Goal: Check status: Check status

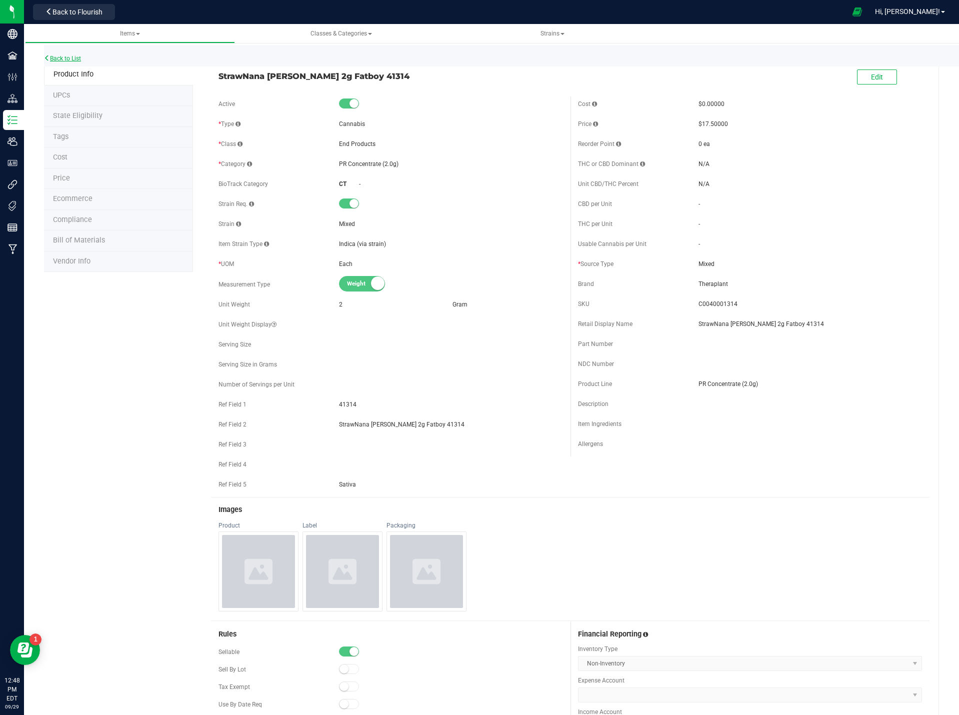
click at [78, 55] on link "Back to List" at bounding box center [62, 58] width 37 height 7
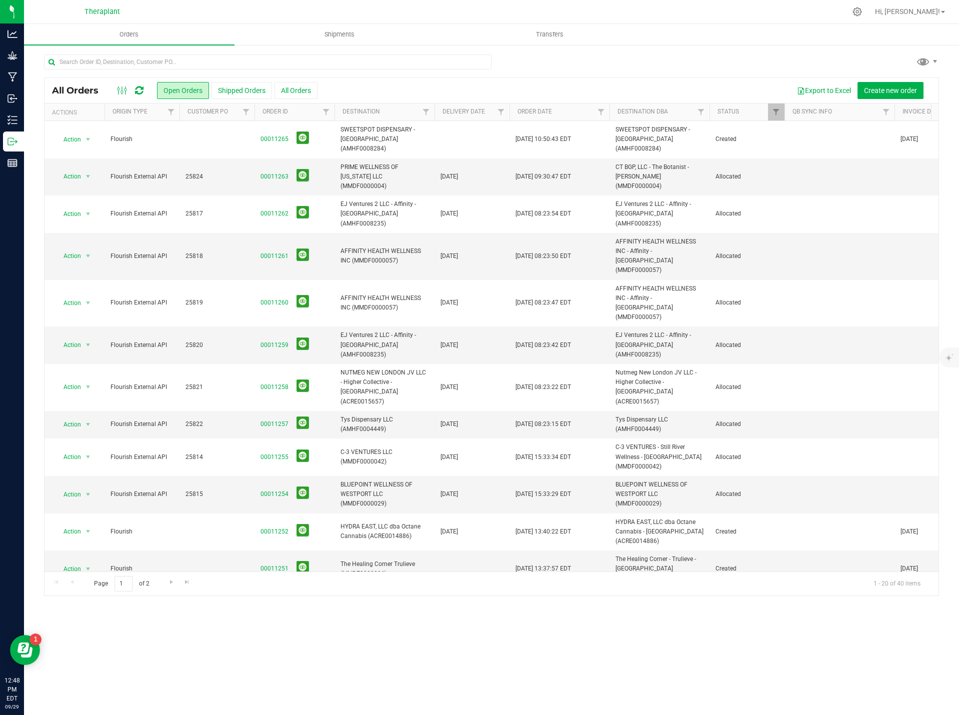
click at [139, 87] on icon at bounding box center [139, 91] width 9 height 10
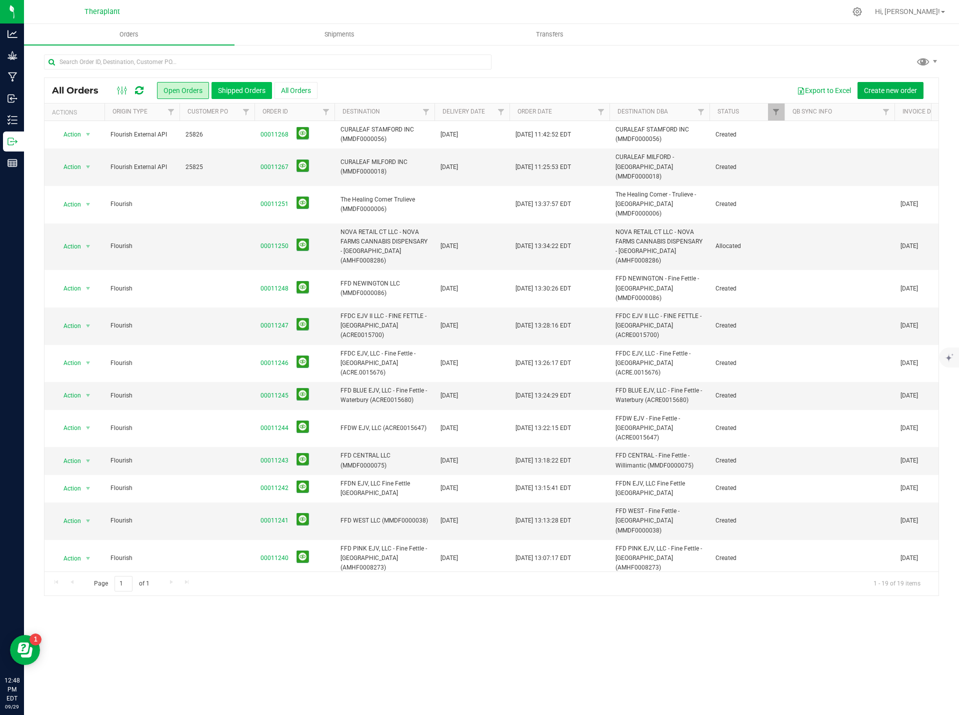
click at [250, 91] on button "Shipped Orders" at bounding box center [242, 90] width 61 height 17
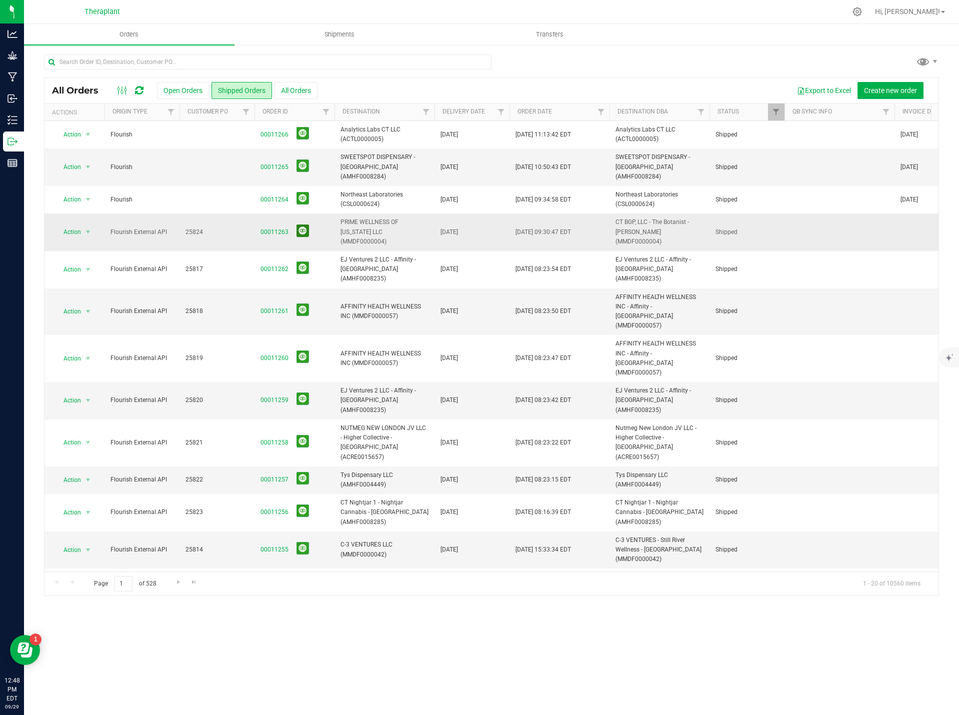
click at [300, 225] on button at bounding box center [303, 231] width 13 height 13
click at [303, 160] on button at bounding box center [303, 166] width 13 height 13
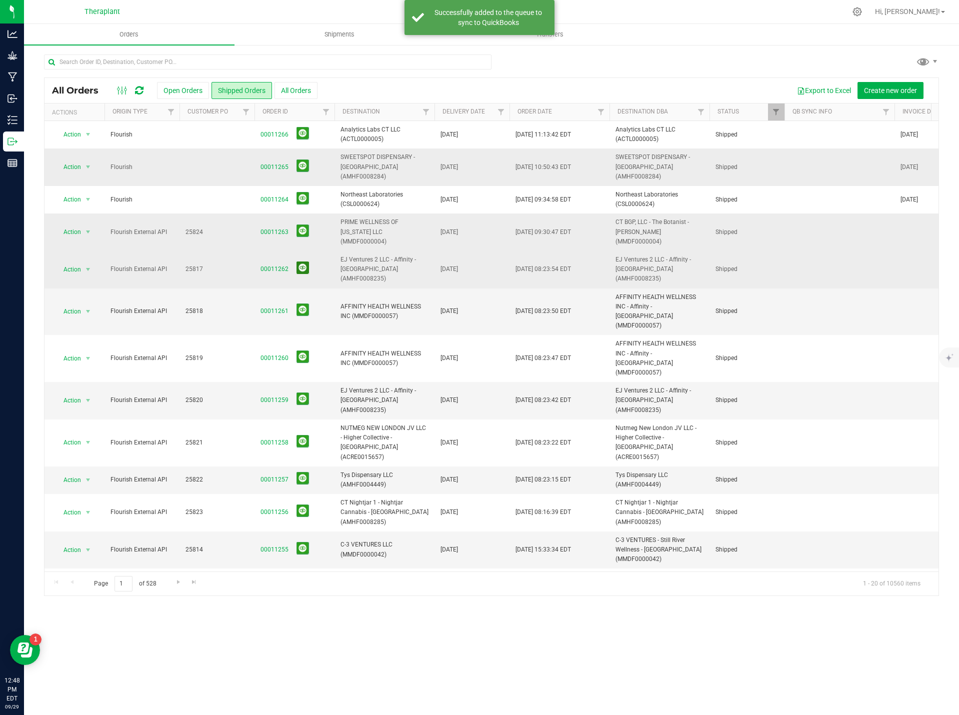
click at [304, 262] on button at bounding box center [303, 268] width 13 height 13
click at [302, 304] on button at bounding box center [303, 310] width 13 height 13
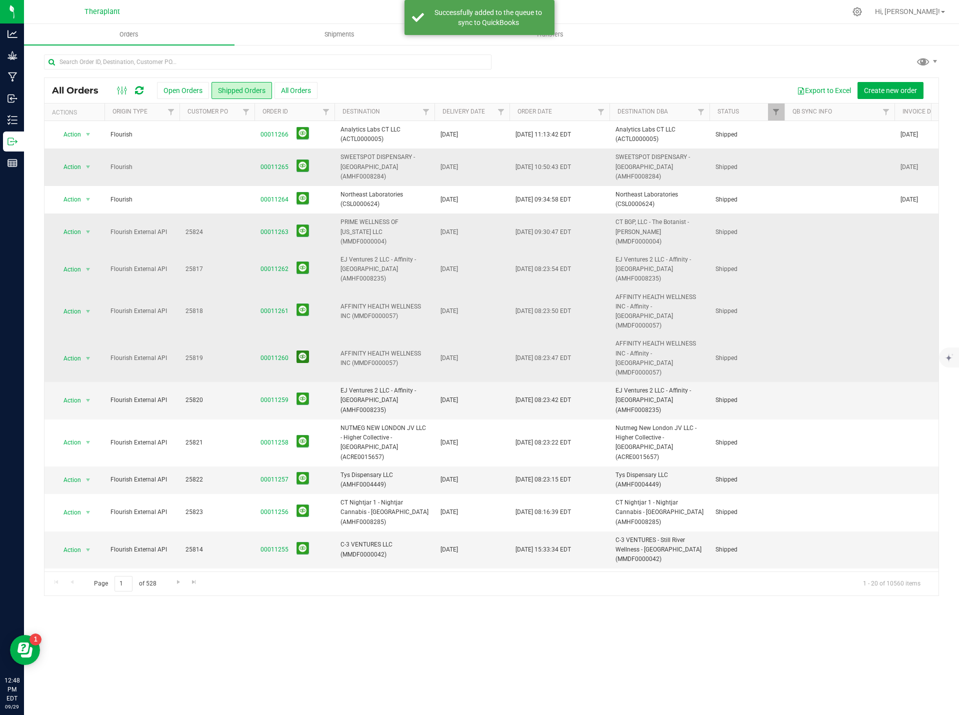
click at [302, 351] on button at bounding box center [303, 357] width 13 height 13
click at [304, 393] on button at bounding box center [303, 399] width 13 height 13
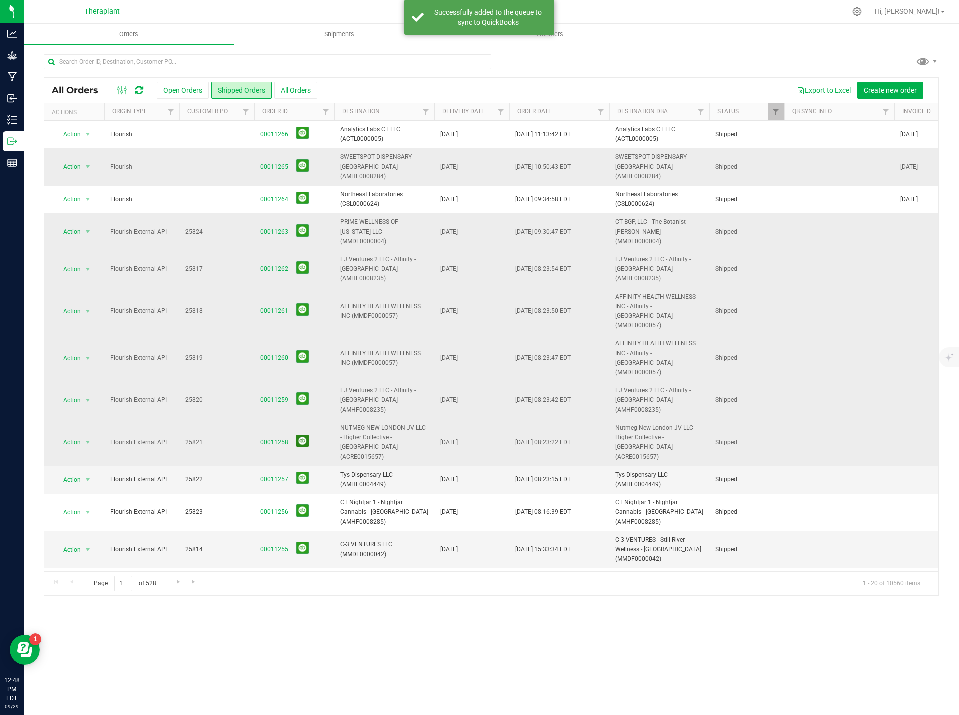
click at [303, 435] on button at bounding box center [303, 441] width 13 height 13
click at [301, 472] on button at bounding box center [303, 478] width 13 height 13
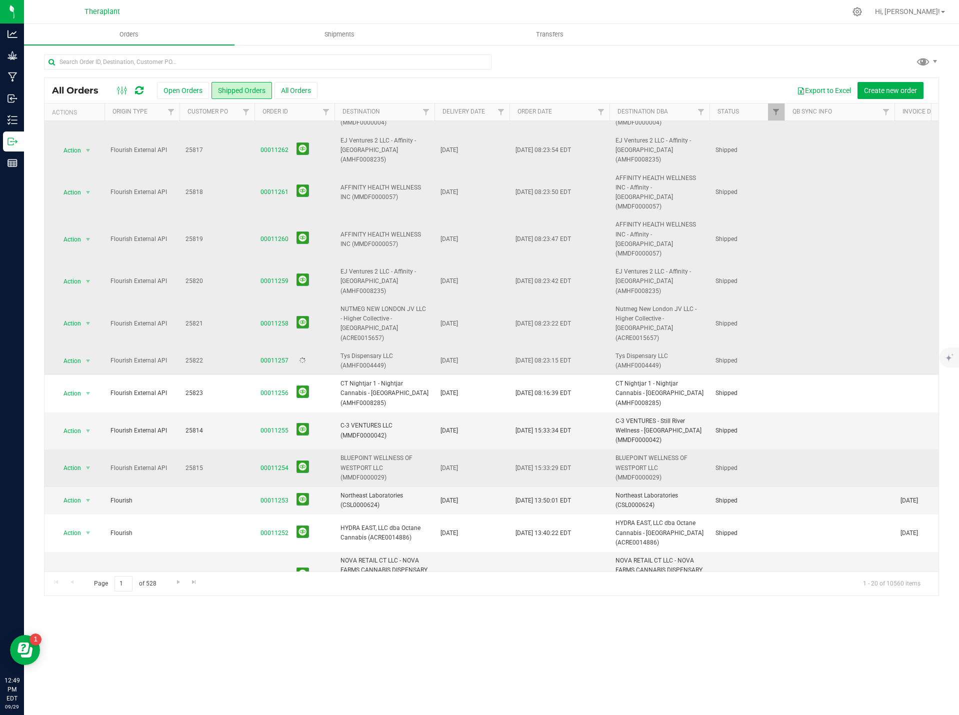
scroll to position [150, 0]
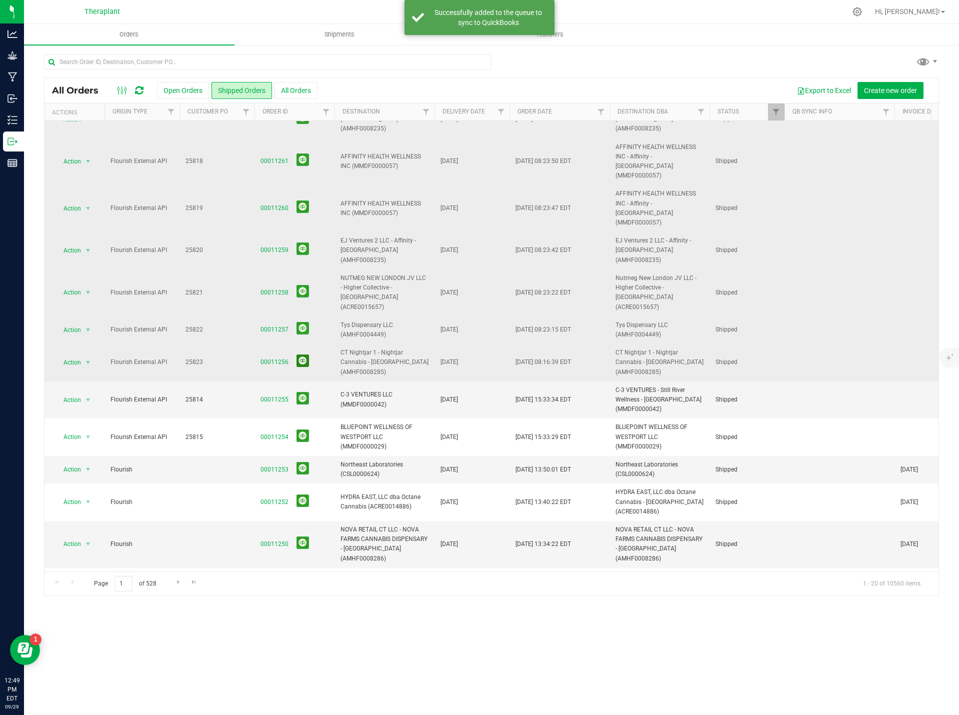
click at [304, 355] on button at bounding box center [303, 361] width 13 height 13
click at [301, 392] on button at bounding box center [303, 398] width 13 height 13
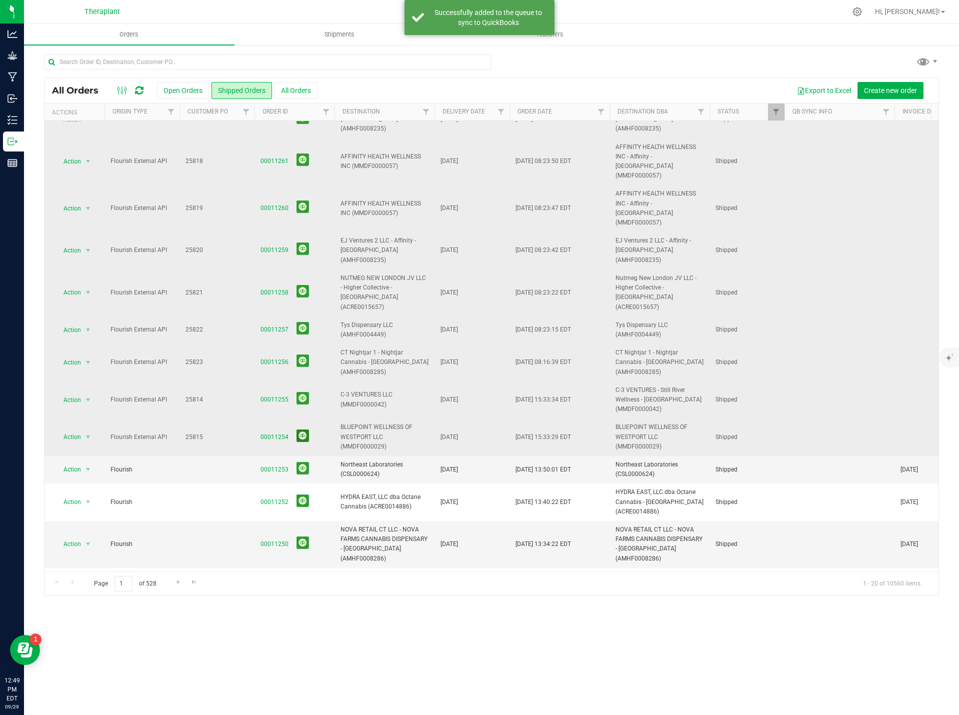
click at [302, 430] on button at bounding box center [303, 436] width 13 height 13
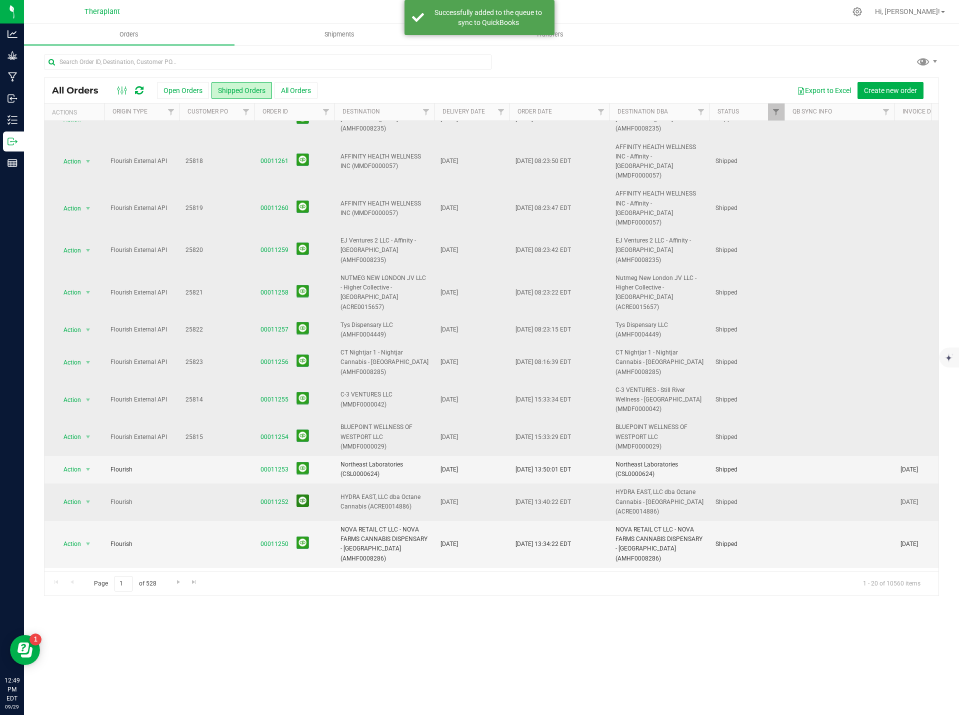
click at [301, 495] on button at bounding box center [303, 501] width 13 height 13
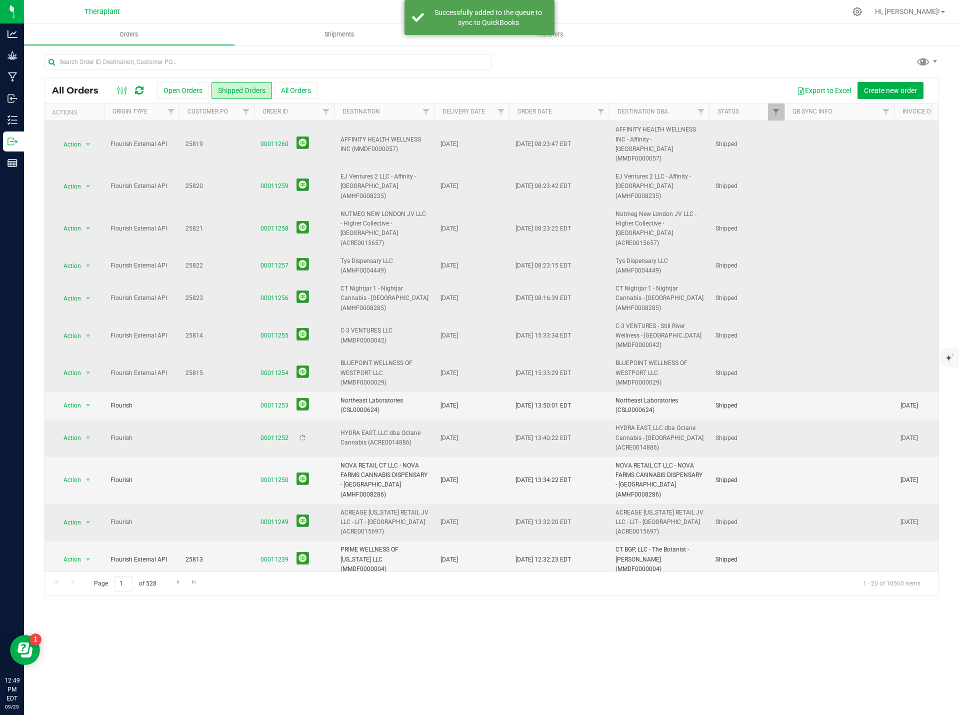
scroll to position [216, 0]
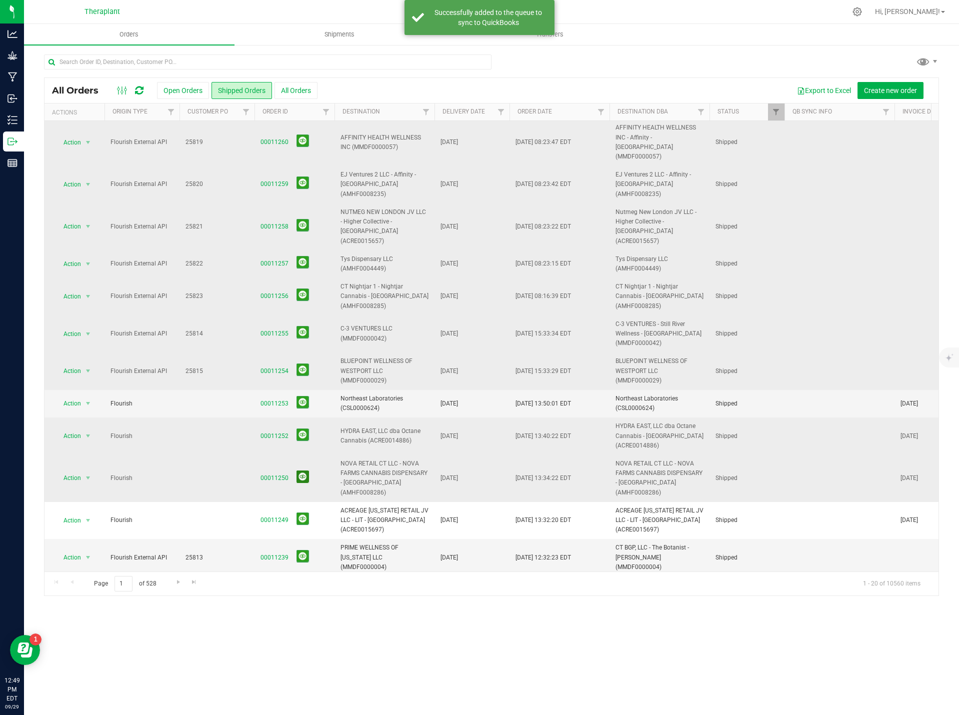
click at [303, 471] on button at bounding box center [303, 477] width 13 height 13
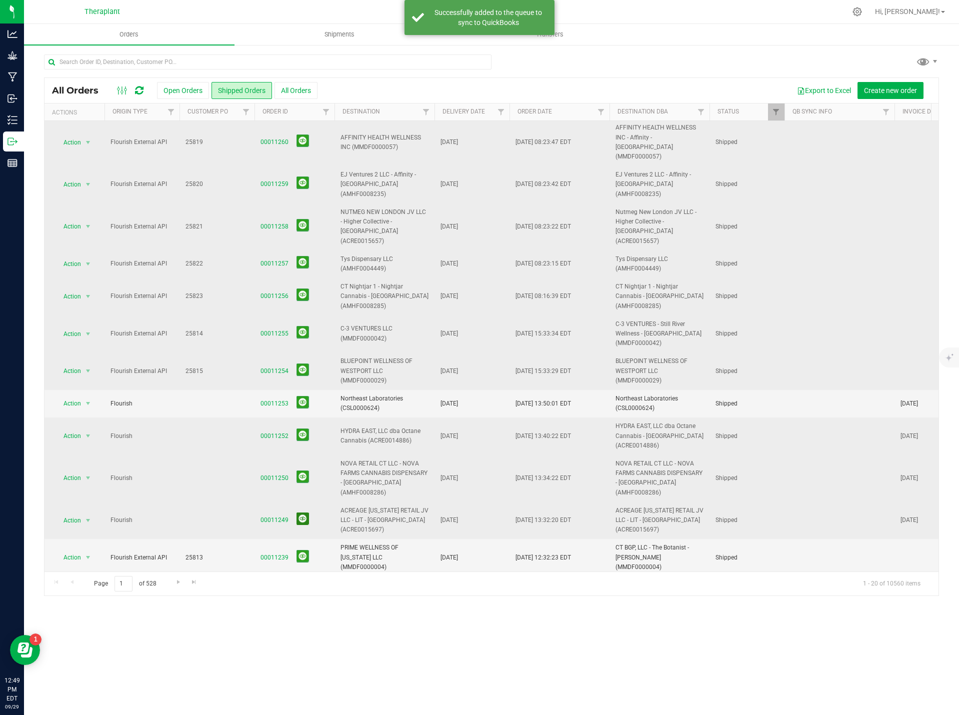
click at [305, 513] on button at bounding box center [303, 519] width 13 height 13
click at [300, 550] on button at bounding box center [303, 556] width 13 height 13
click at [301, 587] on button at bounding box center [303, 593] width 13 height 13
click at [302, 620] on button at bounding box center [303, 626] width 13 height 13
click at [176, 584] on span "Go to the next page" at bounding box center [179, 582] width 8 height 8
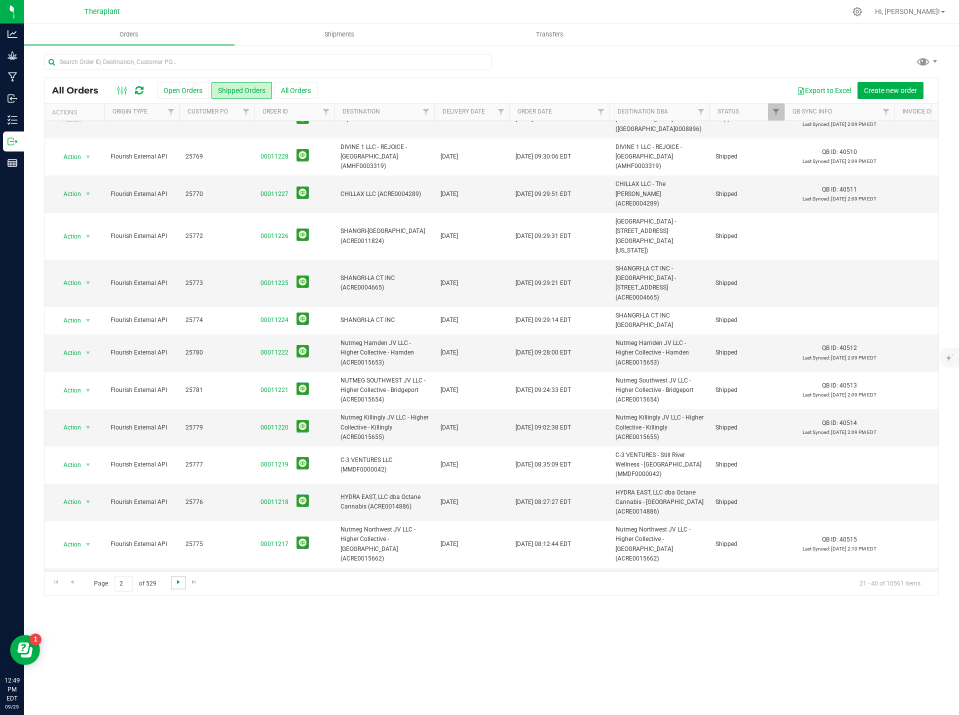
scroll to position [0, 0]
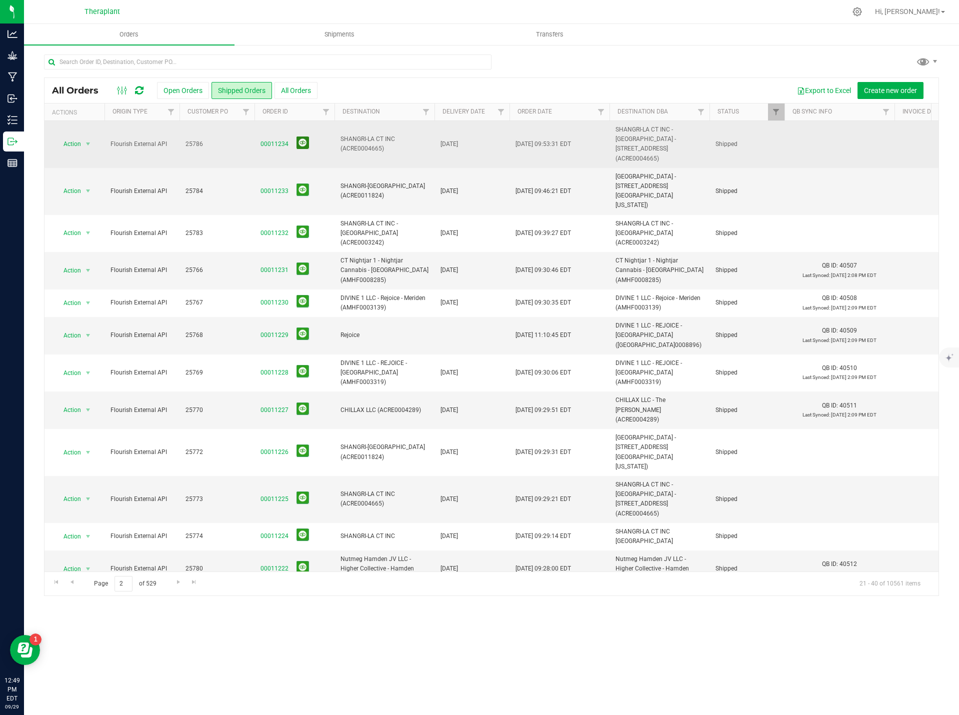
click at [304, 139] on button at bounding box center [303, 143] width 13 height 13
click at [302, 184] on button at bounding box center [303, 190] width 13 height 13
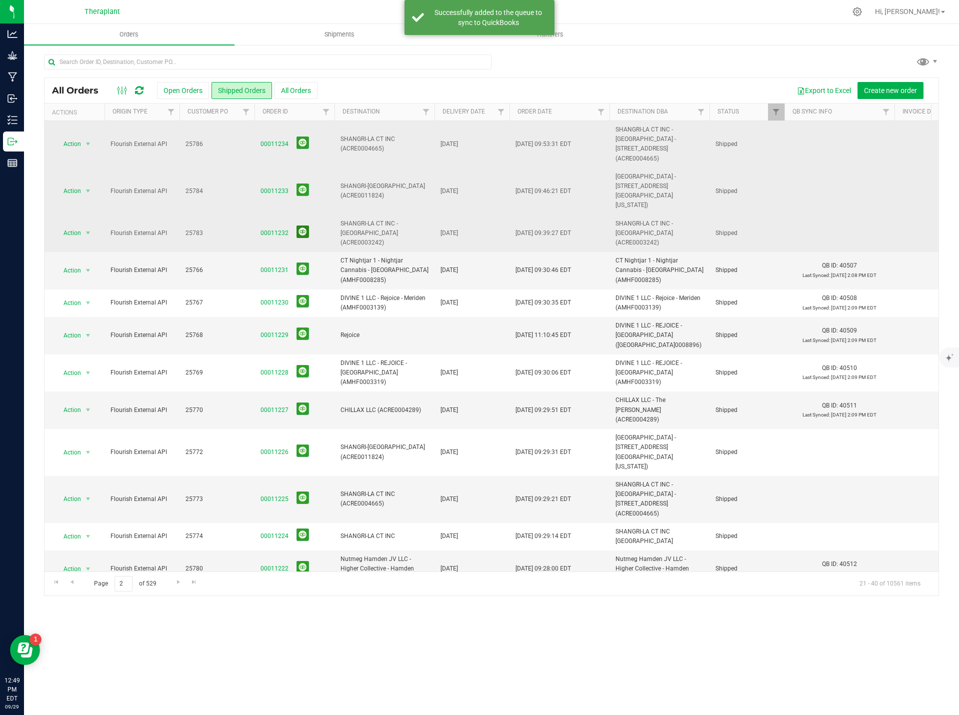
click at [302, 226] on button at bounding box center [303, 232] width 13 height 13
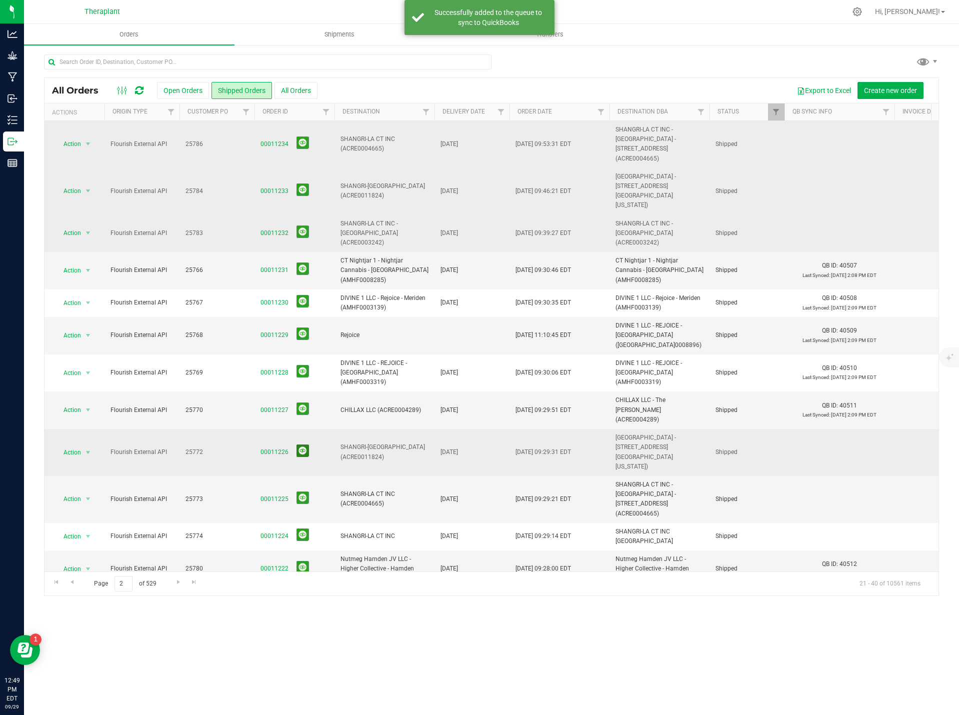
click at [302, 445] on button at bounding box center [303, 451] width 13 height 13
click at [304, 492] on button at bounding box center [303, 498] width 13 height 13
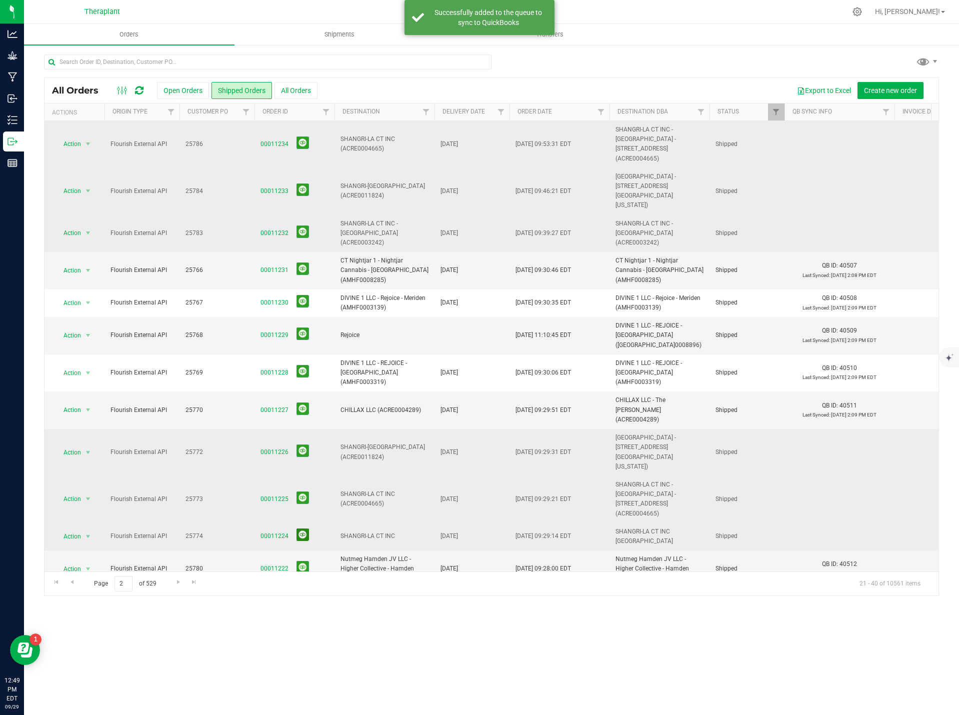
click at [305, 529] on button at bounding box center [303, 535] width 13 height 13
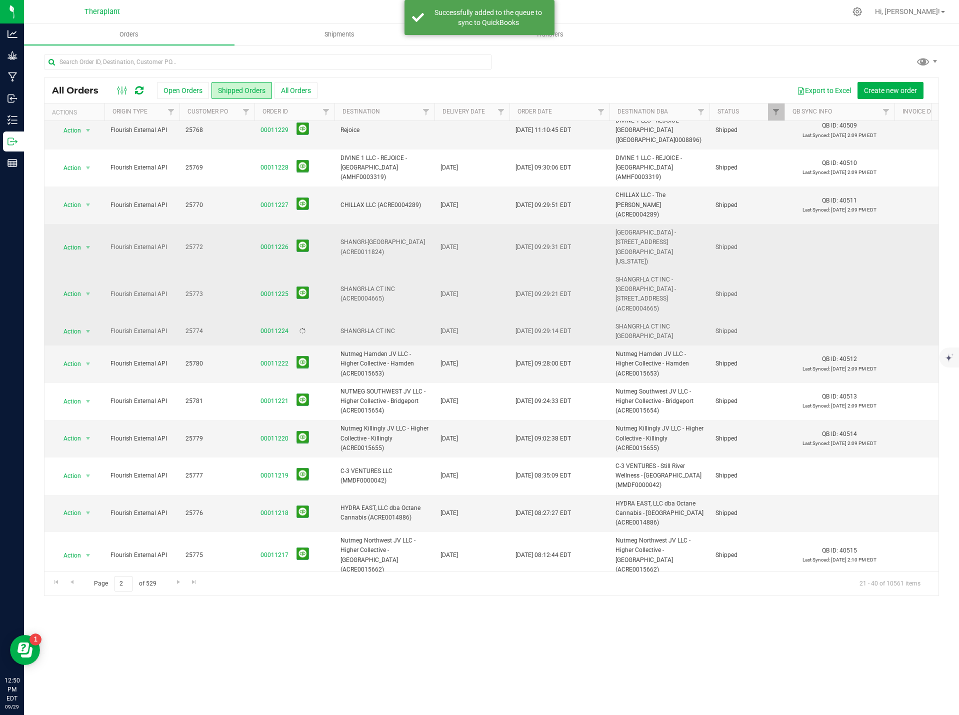
scroll to position [226, 0]
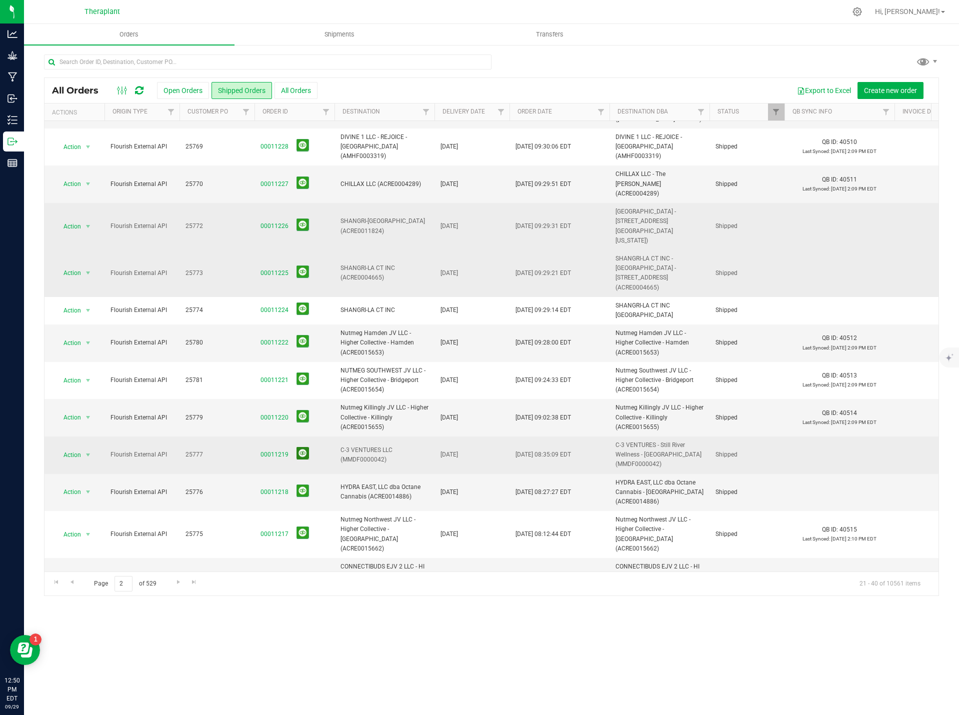
click at [302, 447] on button at bounding box center [303, 453] width 13 height 13
click at [301, 485] on button at bounding box center [303, 491] width 13 height 13
click at [175, 583] on span "Go to the next page" at bounding box center [179, 582] width 8 height 8
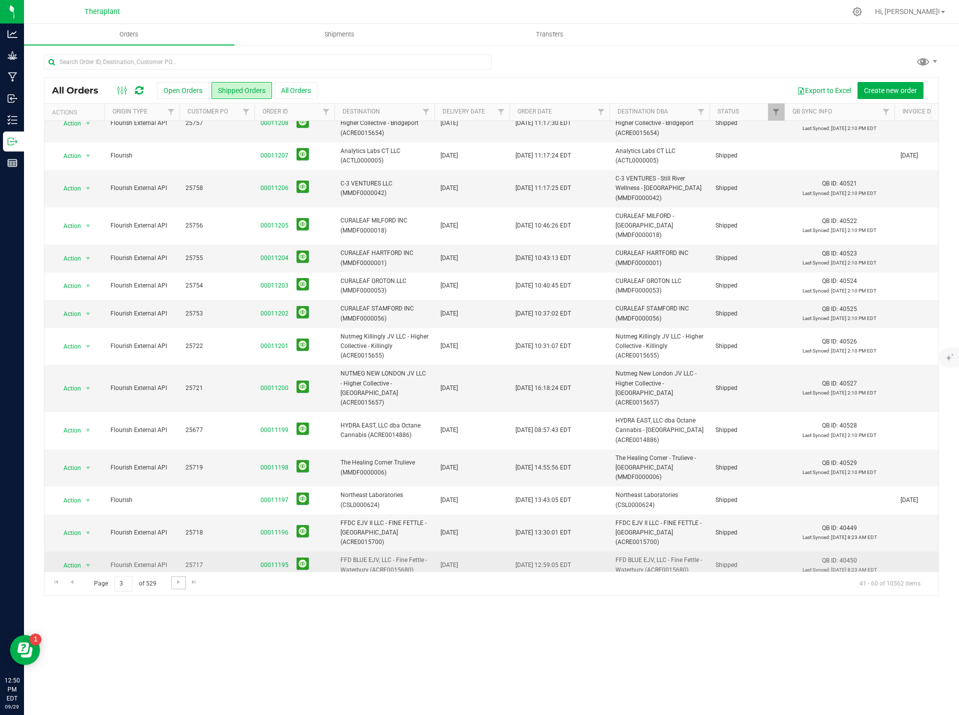
scroll to position [168, 0]
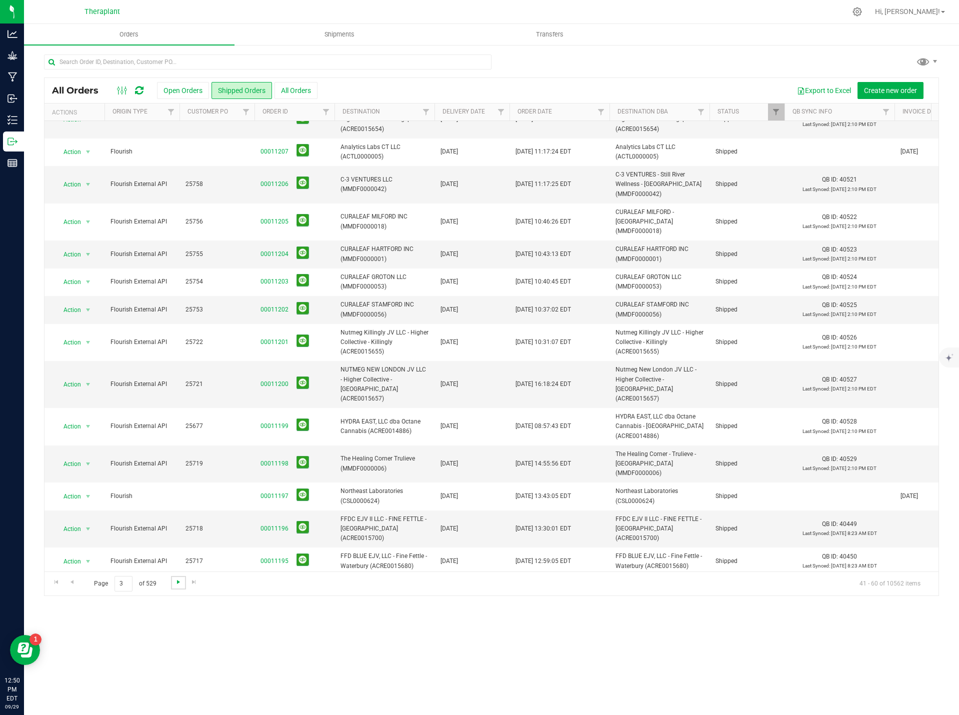
click at [177, 585] on span "Go to the next page" at bounding box center [179, 582] width 8 height 8
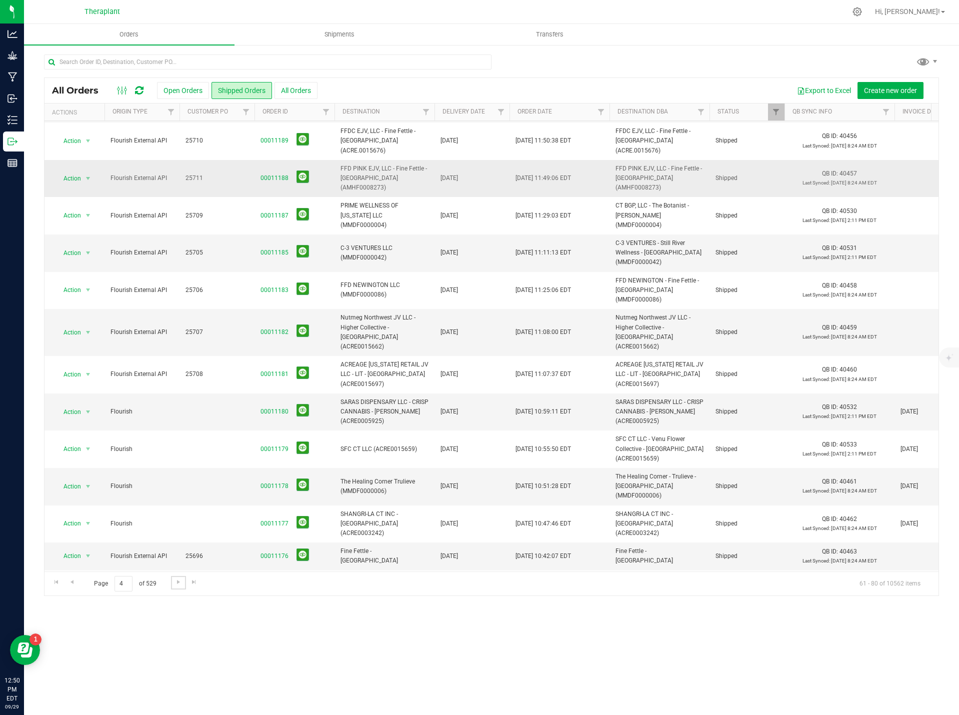
scroll to position [178, 0]
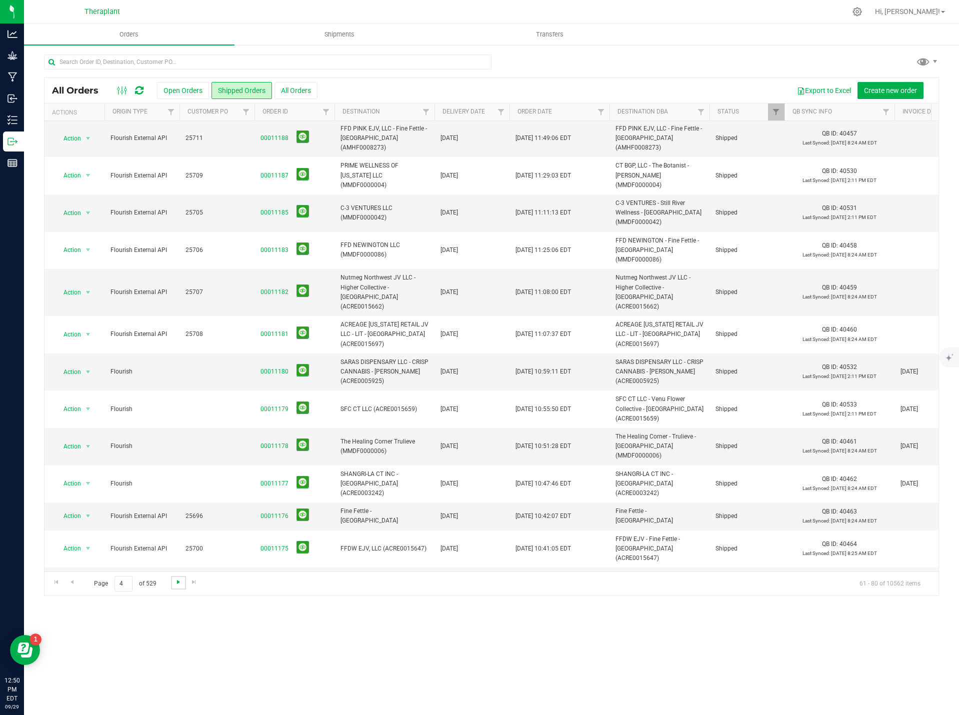
click at [180, 583] on span "Go to the next page" at bounding box center [179, 582] width 8 height 8
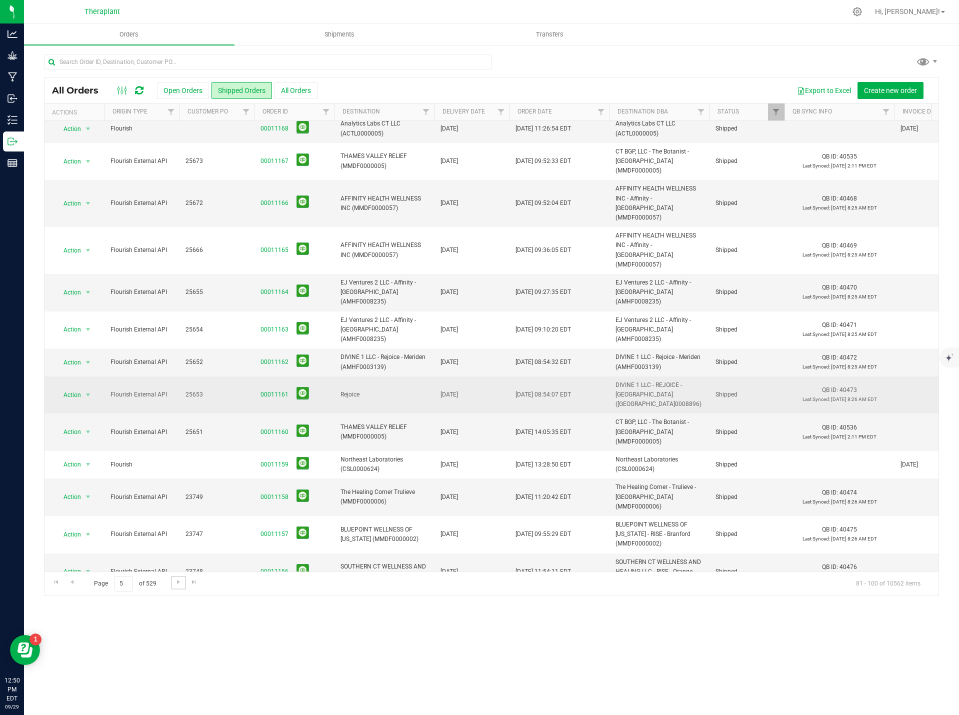
scroll to position [188, 0]
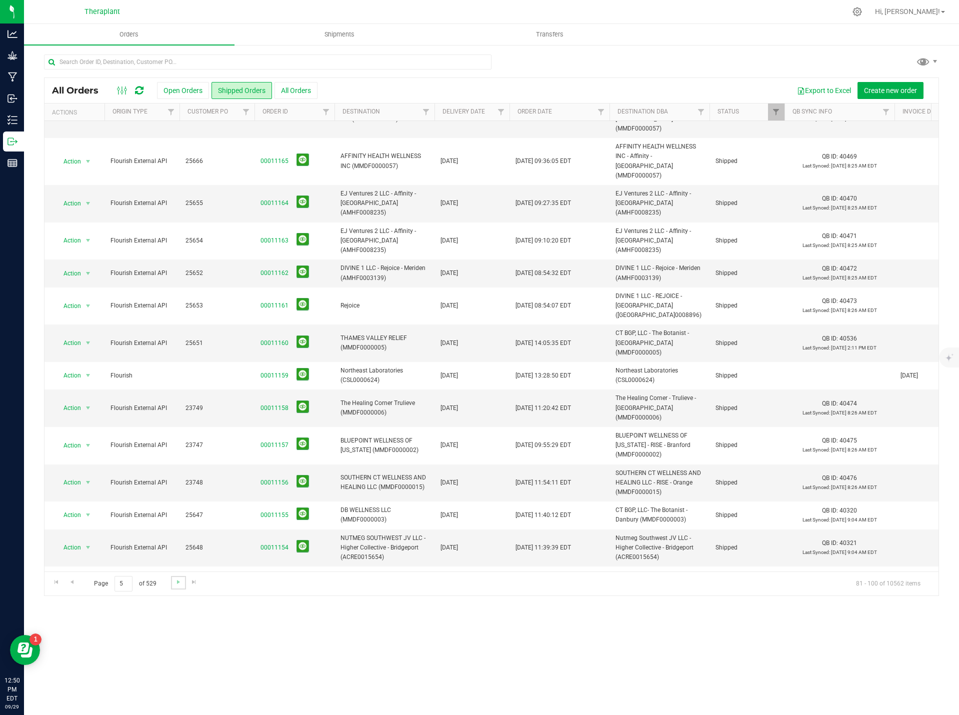
click at [171, 583] on link "Go to the next page" at bounding box center [178, 583] width 15 height 14
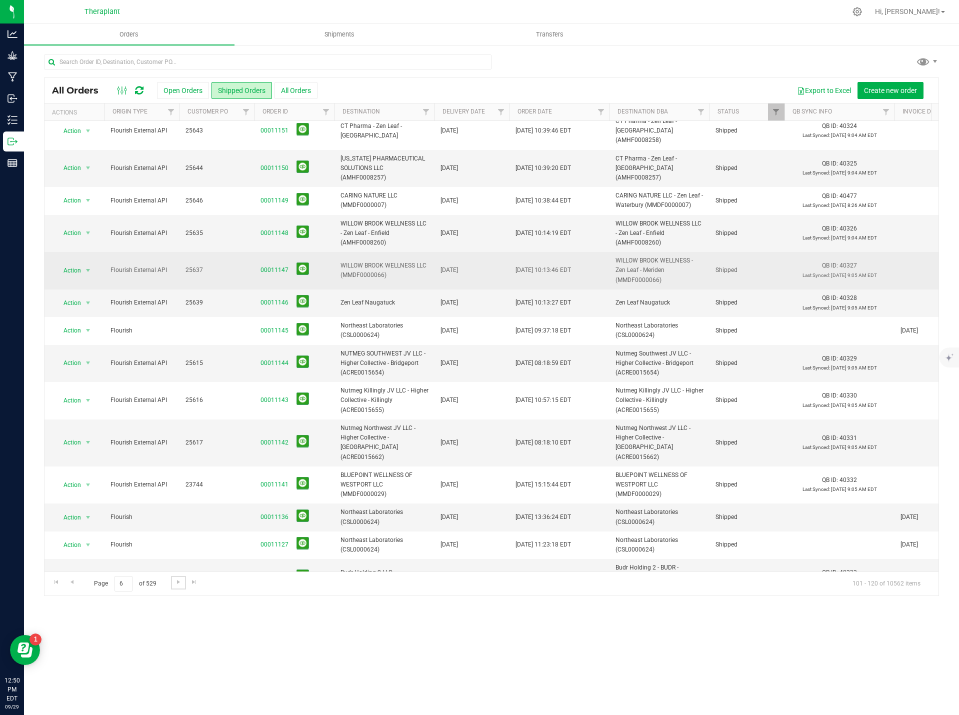
scroll to position [0, 0]
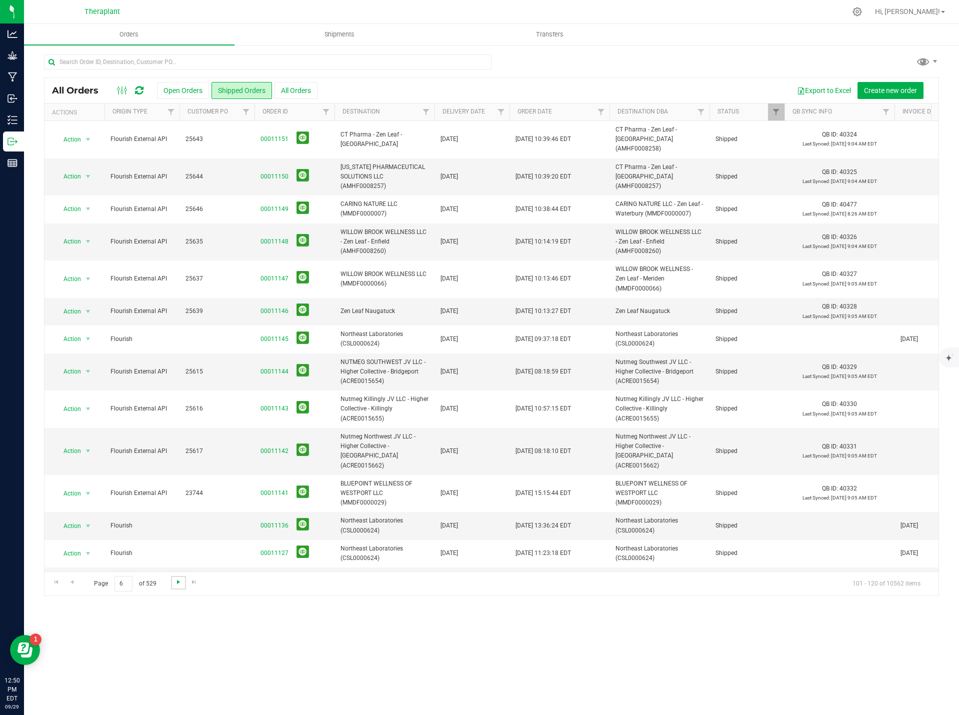
click at [175, 580] on span "Go to the next page" at bounding box center [179, 582] width 8 height 8
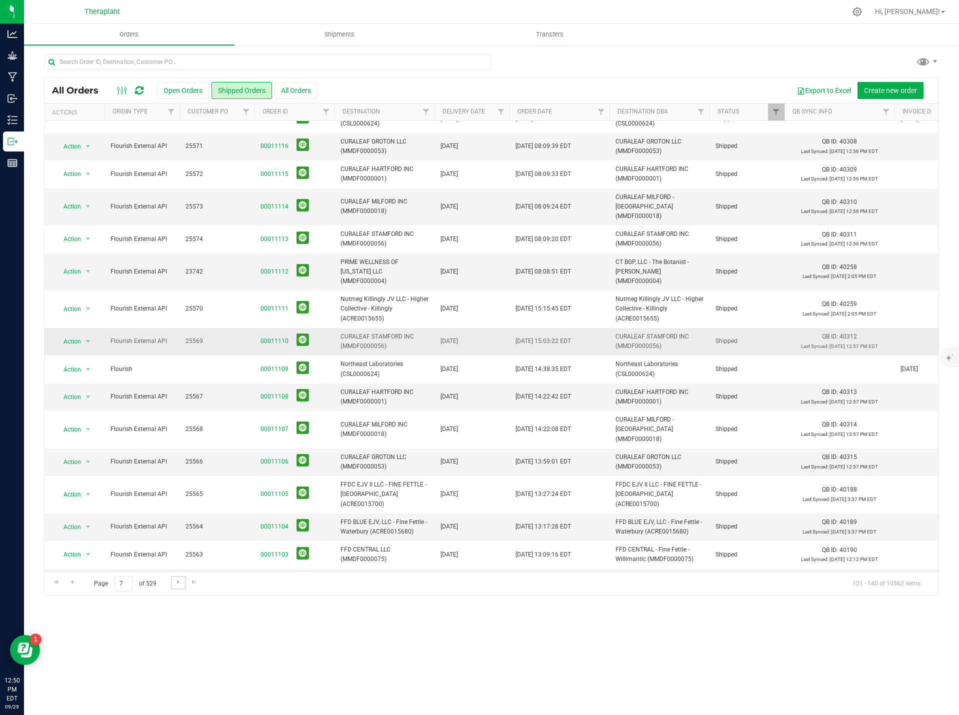
scroll to position [149, 0]
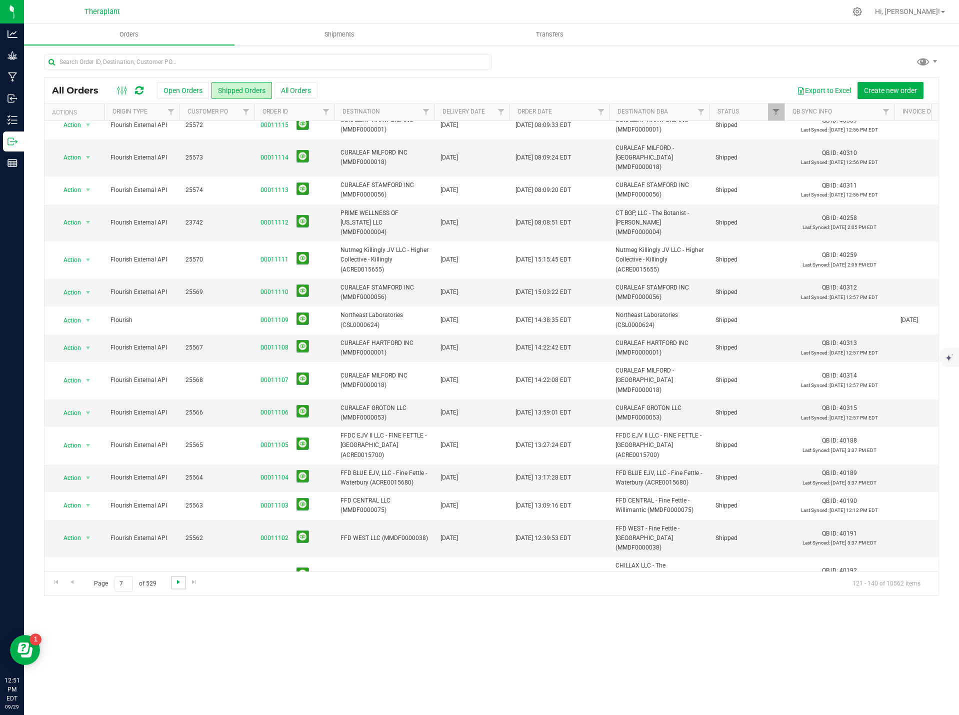
click at [176, 583] on span "Go to the next page" at bounding box center [179, 582] width 8 height 8
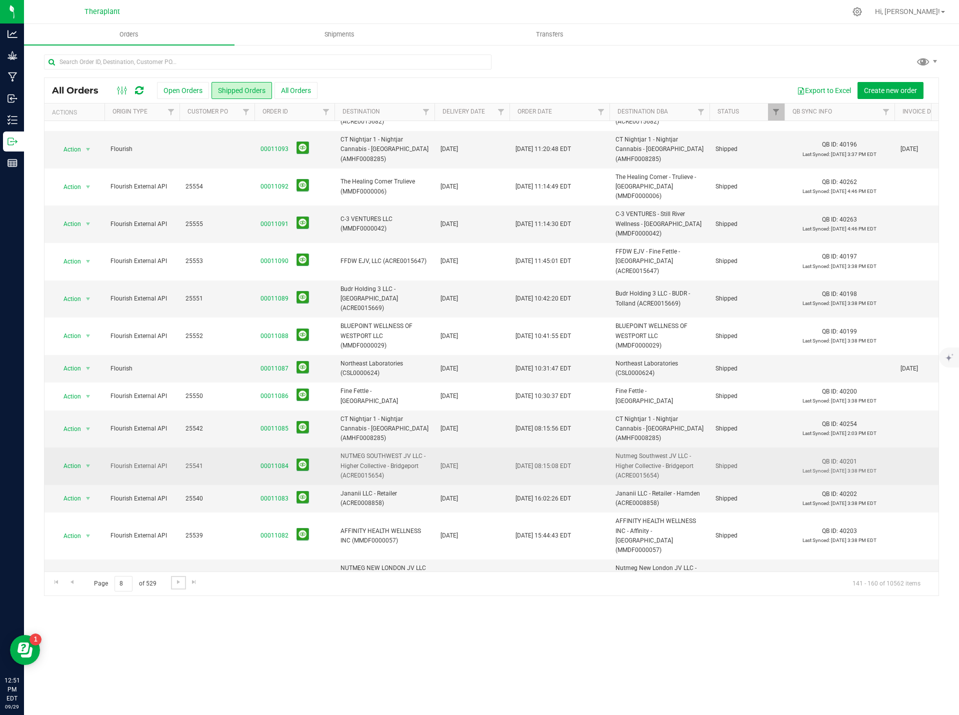
scroll to position [197, 0]
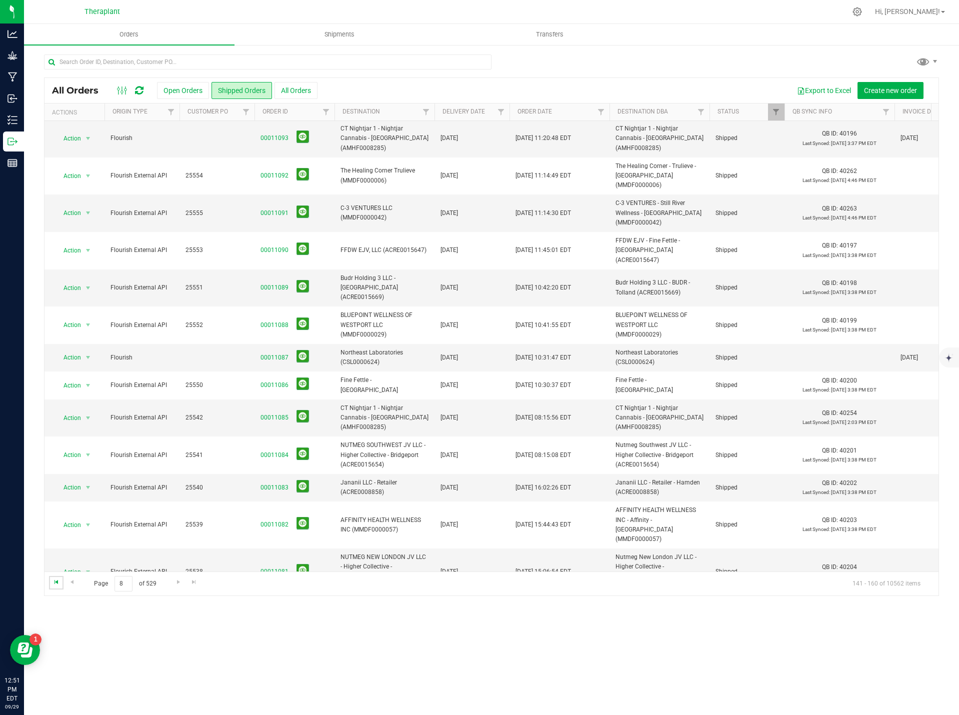
click at [54, 582] on span "Go to the first page" at bounding box center [57, 582] width 8 height 8
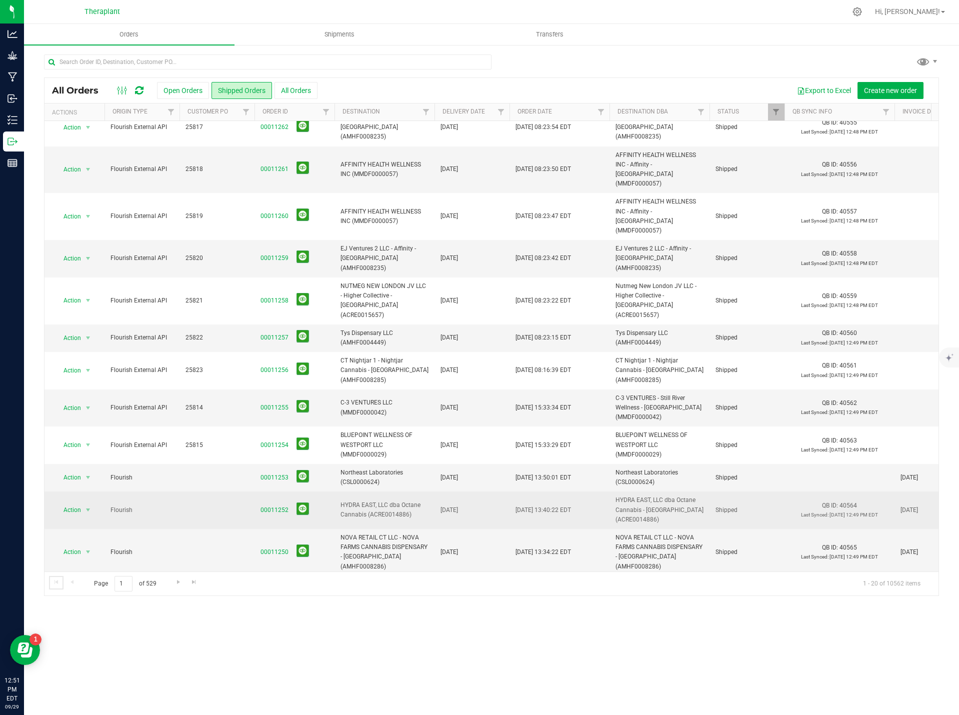
scroll to position [200, 0]
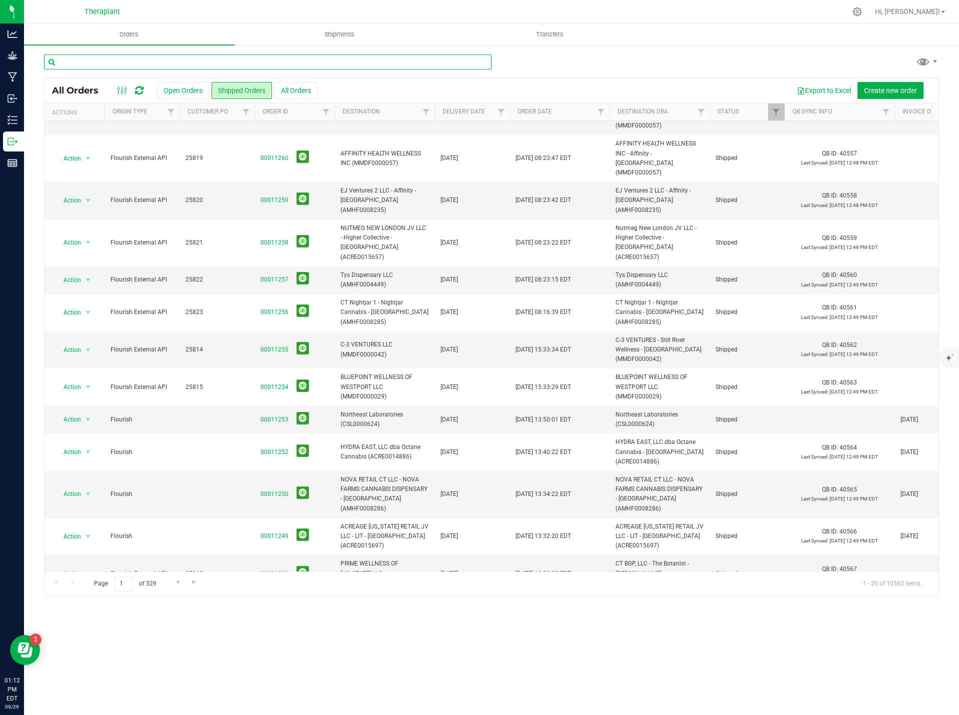
click at [245, 57] on input "text" at bounding box center [268, 62] width 448 height 15
type input "11157"
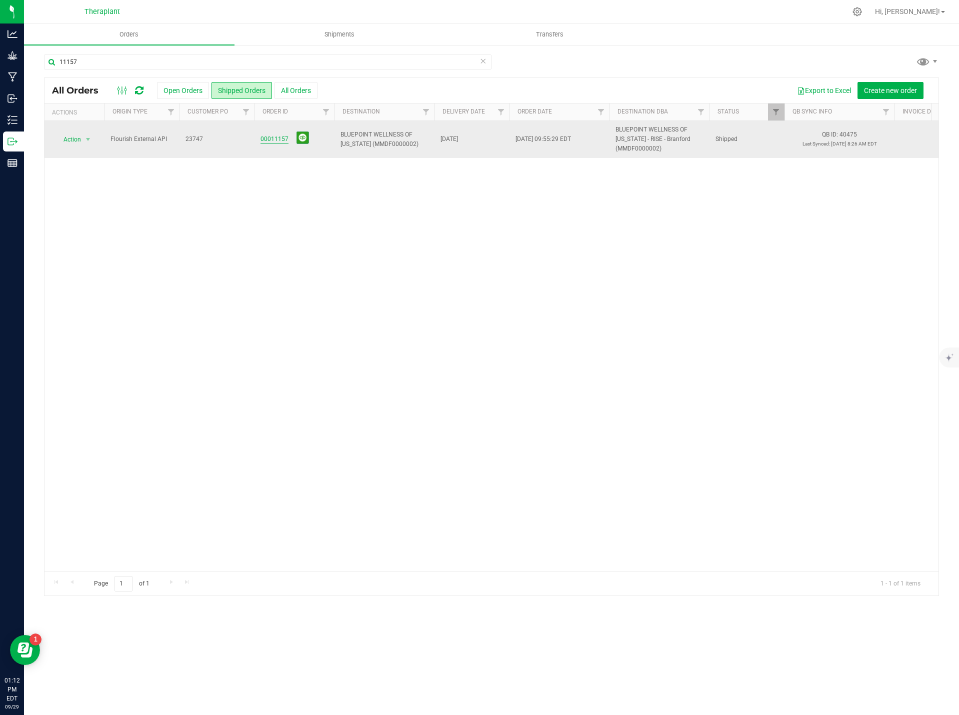
click at [269, 138] on link "00011157" at bounding box center [275, 140] width 28 height 10
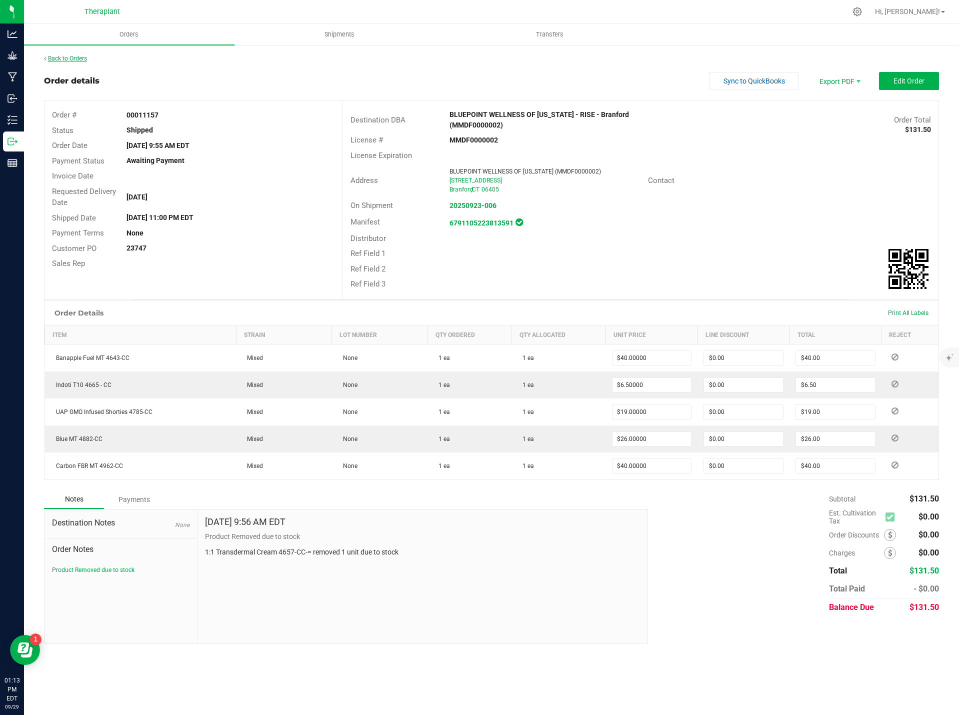
click at [77, 61] on link "Back to Orders" at bounding box center [65, 58] width 43 height 7
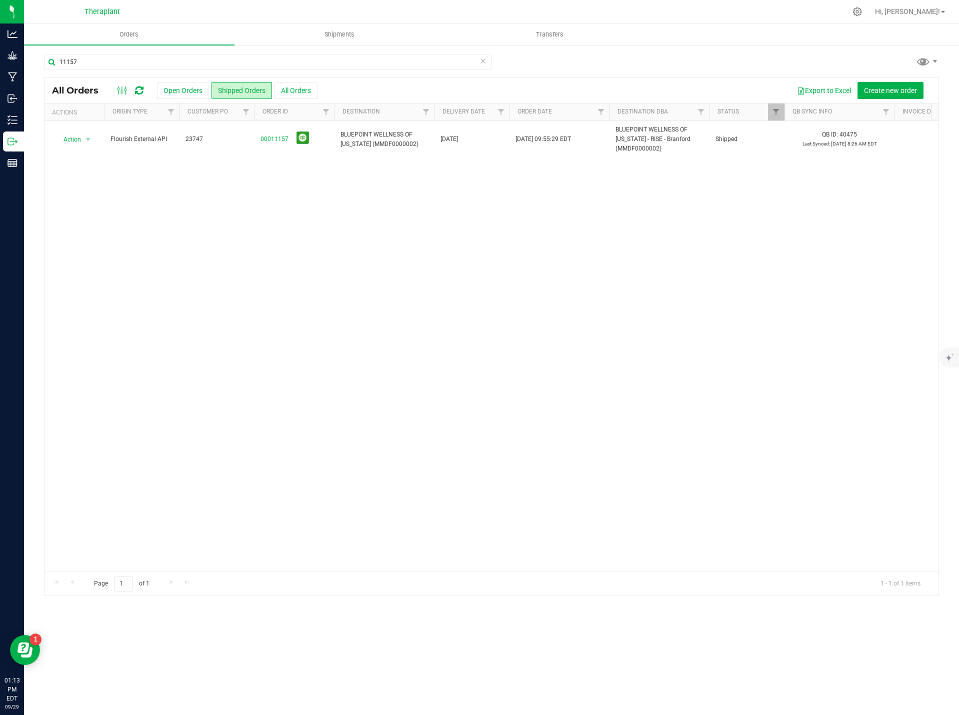
click at [486, 62] on icon at bounding box center [483, 61] width 7 height 12
